Goal: Task Accomplishment & Management: Manage account settings

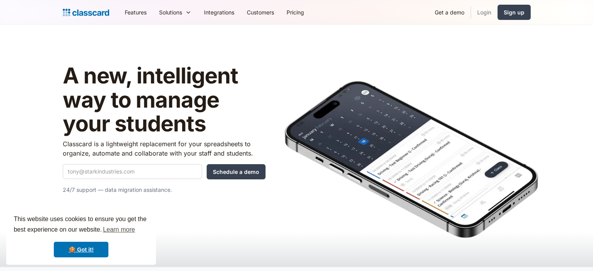
click at [491, 13] on link "Login" at bounding box center [484, 13] width 27 height 18
